Goal: Check status: Check status

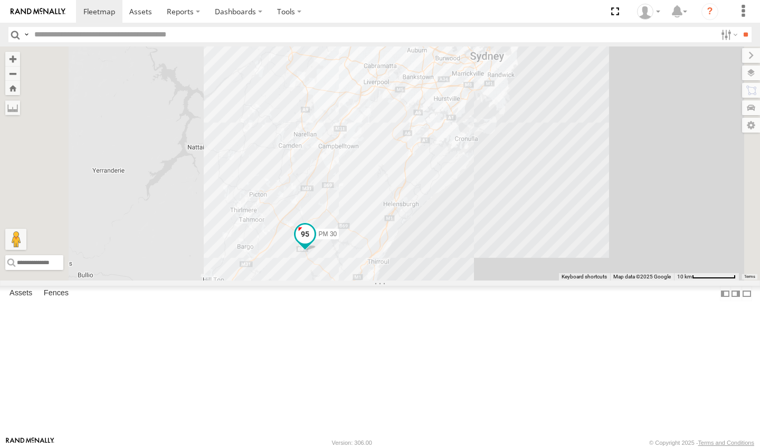
click at [315, 243] on span at bounding box center [305, 233] width 19 height 19
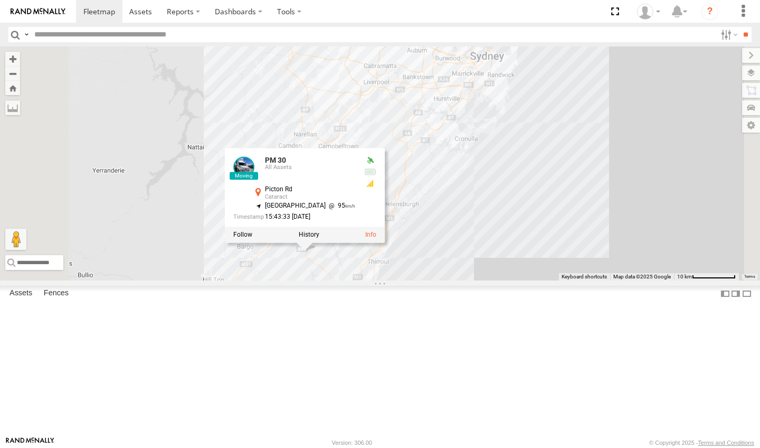
click at [385, 242] on div at bounding box center [305, 234] width 160 height 16
click at [252, 238] on label at bounding box center [242, 234] width 19 height 7
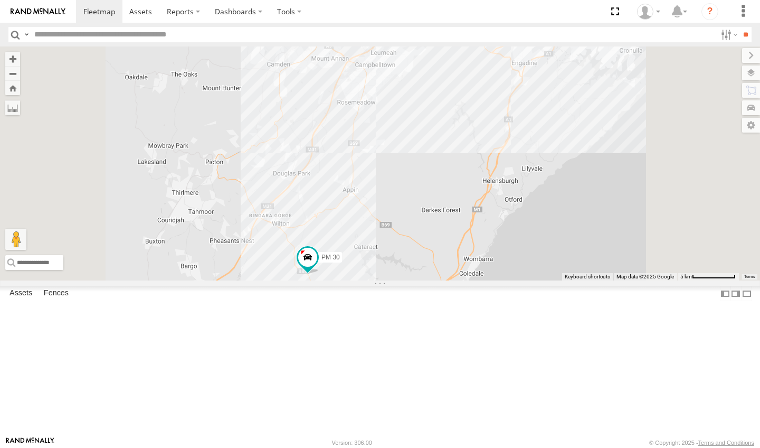
drag, startPoint x: 489, startPoint y: 232, endPoint x: 474, endPoint y: 315, distance: 84.3
click at [474, 280] on div "PM 30" at bounding box center [380, 163] width 760 height 234
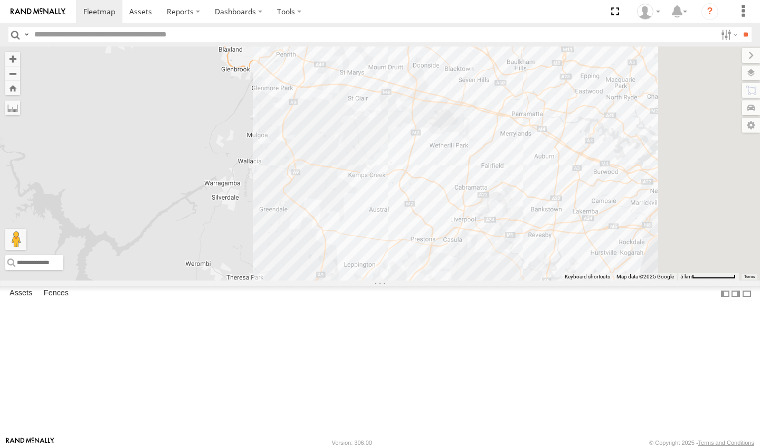
drag, startPoint x: 601, startPoint y: 216, endPoint x: 577, endPoint y: 377, distance: 162.1
click at [577, 280] on div "PM 30" at bounding box center [380, 163] width 760 height 234
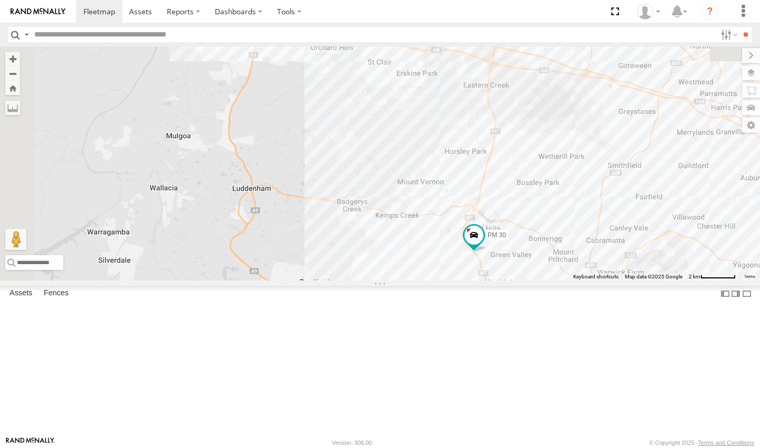
drag, startPoint x: 458, startPoint y: 155, endPoint x: 561, endPoint y: 263, distance: 149.7
click at [561, 263] on div "PM 30" at bounding box center [380, 163] width 760 height 234
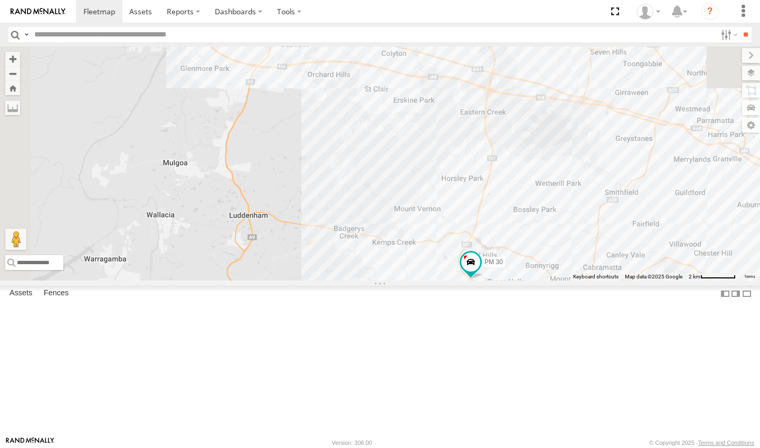
drag, startPoint x: 525, startPoint y: 163, endPoint x: 521, endPoint y: 192, distance: 29.2
click at [521, 192] on div "PM 30" at bounding box center [380, 163] width 760 height 234
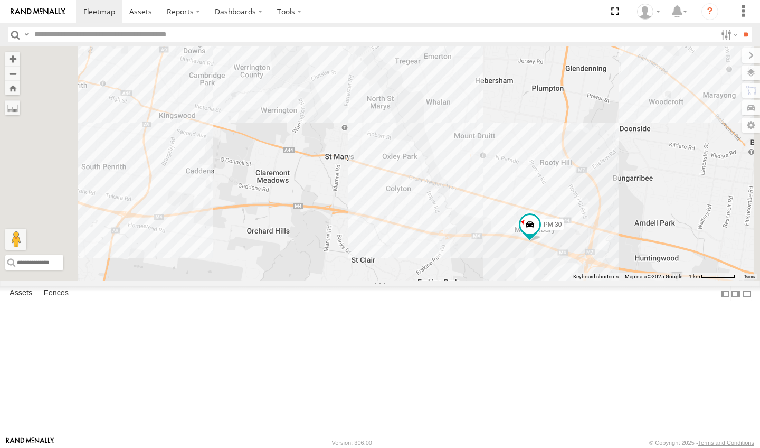
drag, startPoint x: 521, startPoint y: 93, endPoint x: 519, endPoint y: 192, distance: 98.7
click at [519, 192] on div "PM 30" at bounding box center [380, 163] width 760 height 234
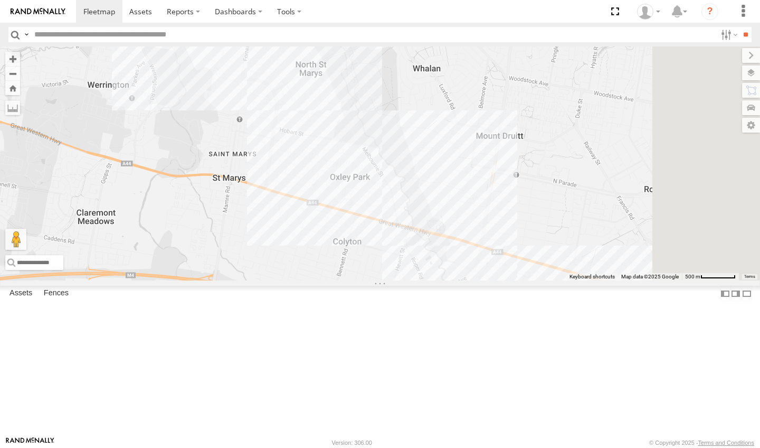
drag, startPoint x: 514, startPoint y: 222, endPoint x: 389, endPoint y: 174, distance: 133.3
click at [389, 174] on div "PM 30" at bounding box center [380, 163] width 760 height 234
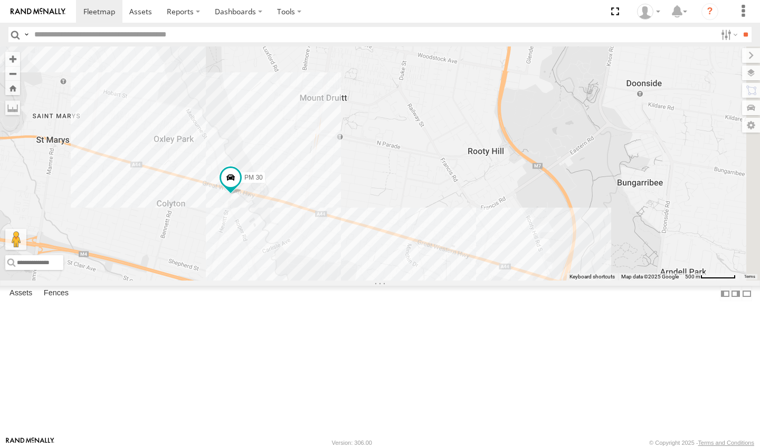
drag, startPoint x: 388, startPoint y: 203, endPoint x: 424, endPoint y: 348, distance: 149.0
click at [424, 280] on div "PM 30" at bounding box center [380, 163] width 760 height 234
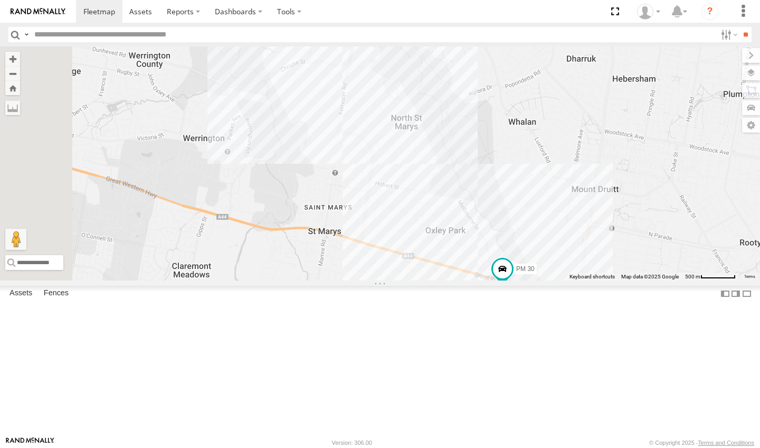
drag, startPoint x: 411, startPoint y: 204, endPoint x: 682, endPoint y: 295, distance: 286.4
click at [682, 280] on div "PM 30" at bounding box center [380, 163] width 760 height 234
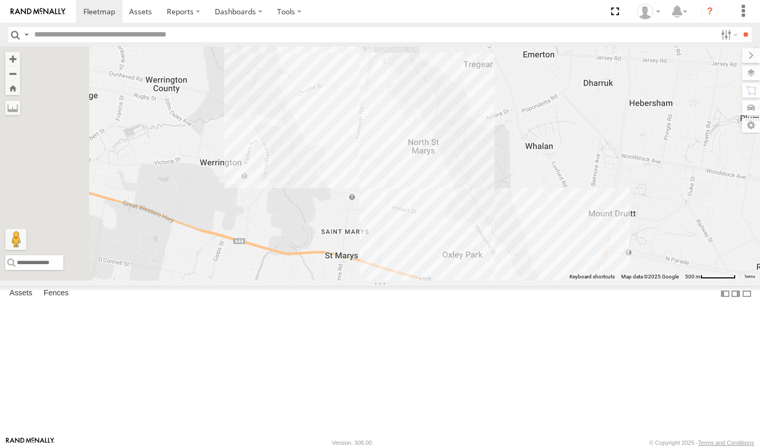
drag, startPoint x: 553, startPoint y: 220, endPoint x: 572, endPoint y: 246, distance: 32.9
click at [572, 246] on div "PM 30" at bounding box center [380, 163] width 760 height 234
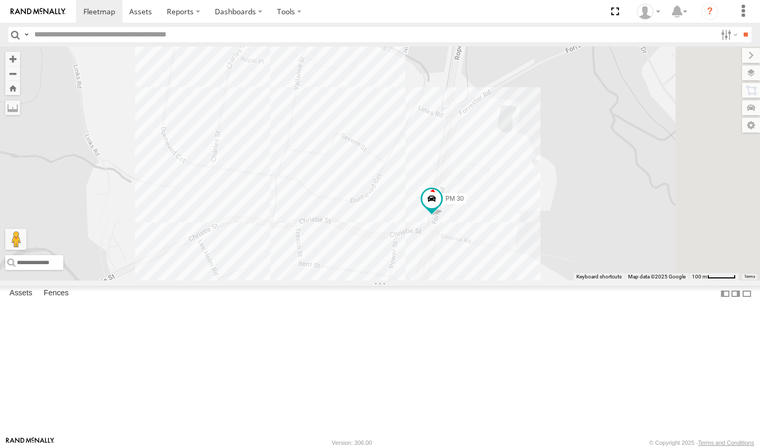
drag, startPoint x: 491, startPoint y: 139, endPoint x: 472, endPoint y: 263, distance: 125.6
click at [472, 263] on div "PM 30" at bounding box center [380, 163] width 760 height 234
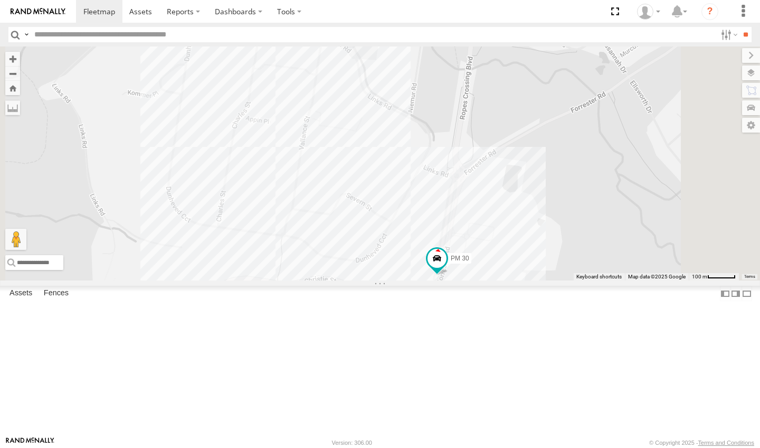
drag, startPoint x: 461, startPoint y: 120, endPoint x: 466, endPoint y: 179, distance: 59.3
click at [466, 179] on div "PM 30" at bounding box center [380, 163] width 760 height 234
